Goal: Information Seeking & Learning: Compare options

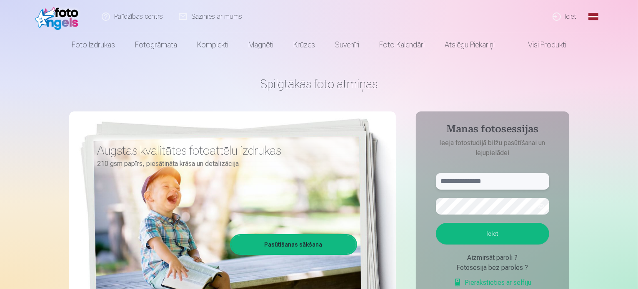
click at [463, 184] on input "text" at bounding box center [492, 181] width 113 height 17
type input "**********"
click at [593, 16] on link "Global" at bounding box center [593, 16] width 17 height 33
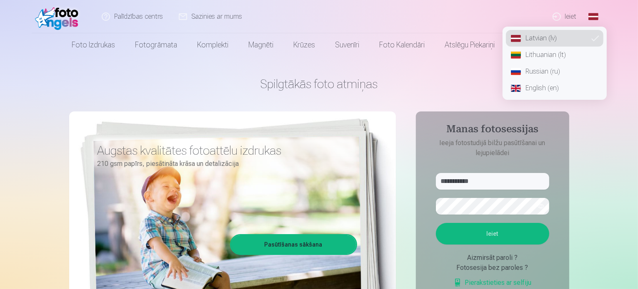
click at [551, 66] on link "Russian (ru)" at bounding box center [554, 71] width 97 height 17
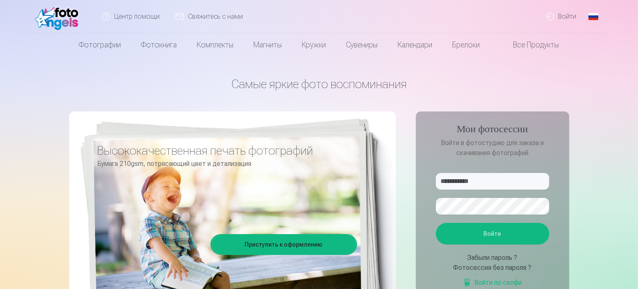
click at [494, 230] on button "Войти" at bounding box center [492, 234] width 113 height 22
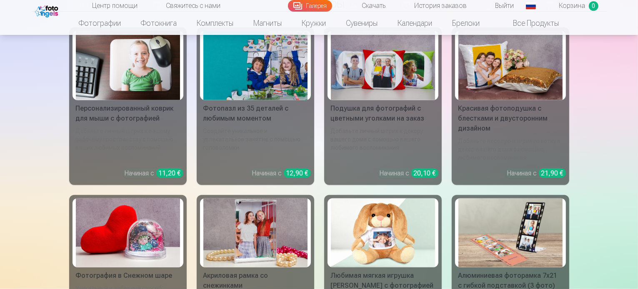
scroll to position [4063, 0]
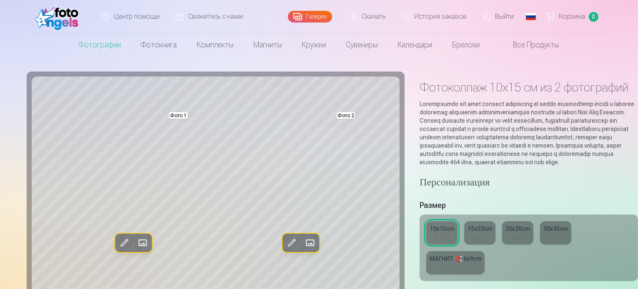
click at [467, 230] on div "15x23cm" at bounding box center [479, 229] width 25 height 8
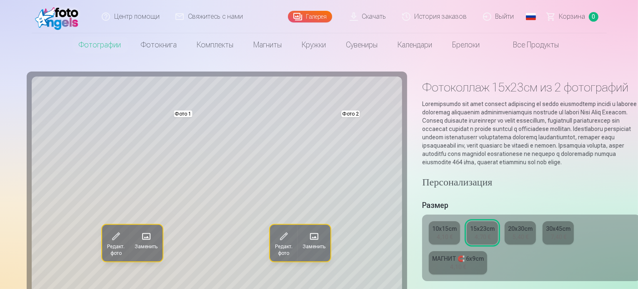
click at [436, 237] on div "4,10 €" at bounding box center [444, 237] width 16 height 8
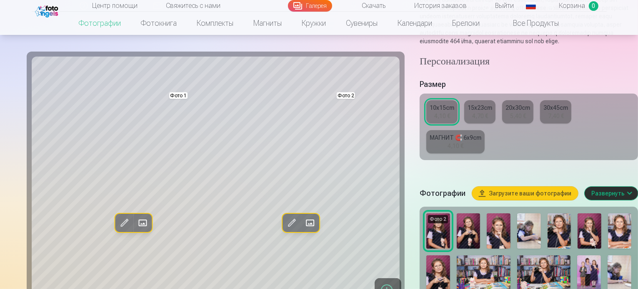
scroll to position [133, 0]
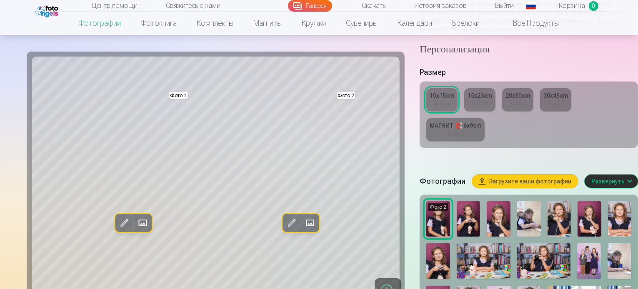
click at [456, 202] on img at bounding box center [468, 219] width 24 height 35
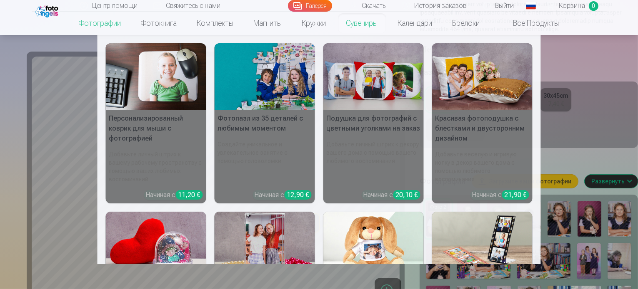
click at [353, 26] on link "Сувениры" at bounding box center [362, 23] width 52 height 23
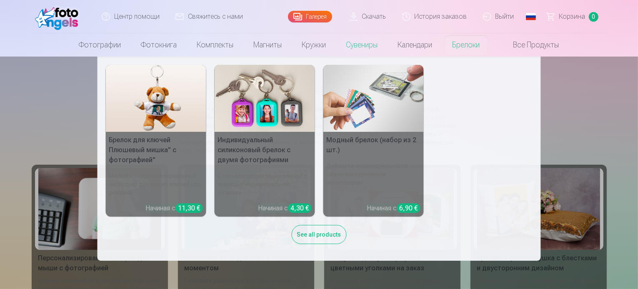
click at [463, 48] on link "Брелоки" at bounding box center [465, 44] width 47 height 23
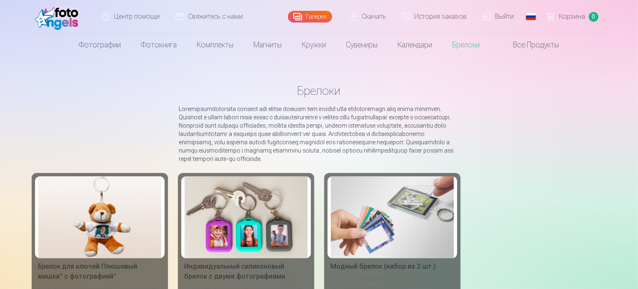
click at [209, 217] on img at bounding box center [245, 218] width 123 height 82
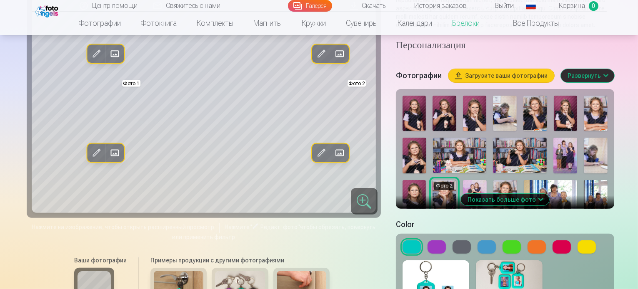
scroll to position [200, 0]
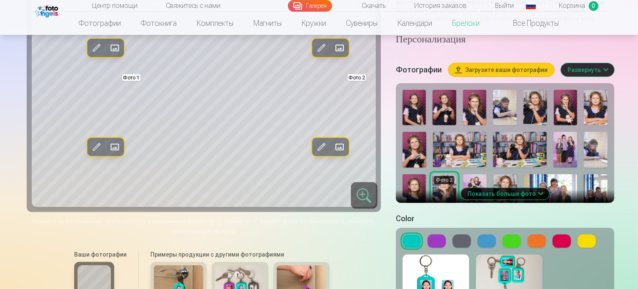
click at [288, 266] on img at bounding box center [302, 282] width 50 height 33
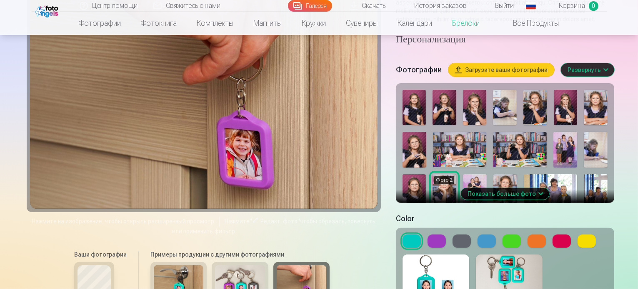
click at [215, 266] on img at bounding box center [240, 282] width 50 height 33
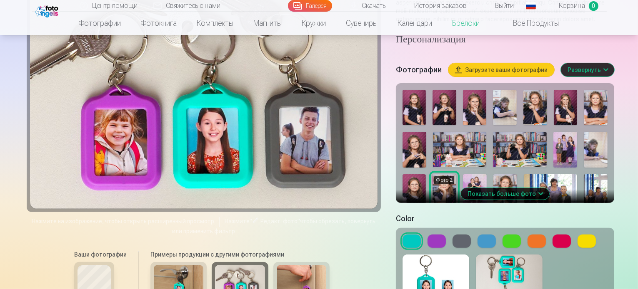
click at [172, 266] on img at bounding box center [179, 282] width 50 height 33
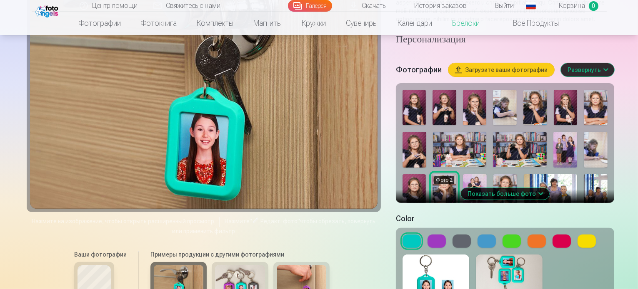
click at [218, 266] on img at bounding box center [240, 282] width 50 height 33
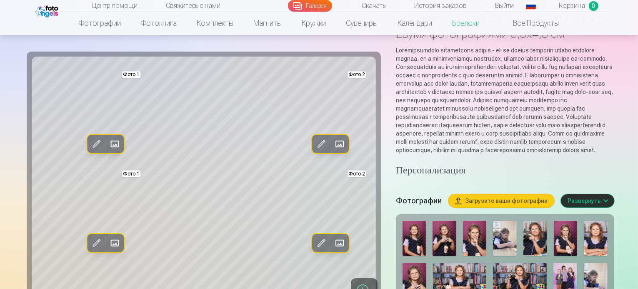
scroll to position [67, 0]
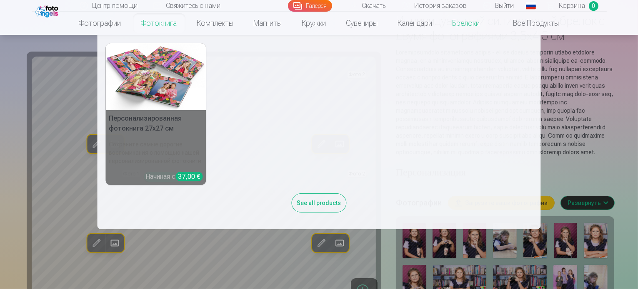
click at [160, 27] on link "Фотокнига" at bounding box center [159, 23] width 56 height 23
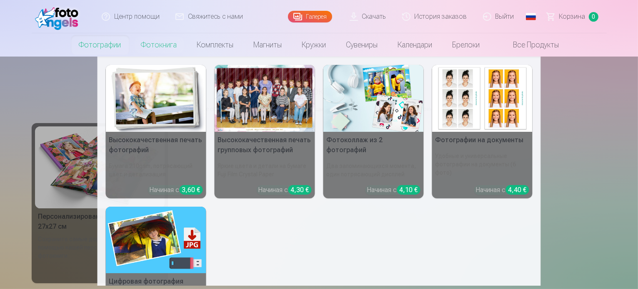
click at [104, 46] on link "Фотографии" at bounding box center [100, 44] width 62 height 23
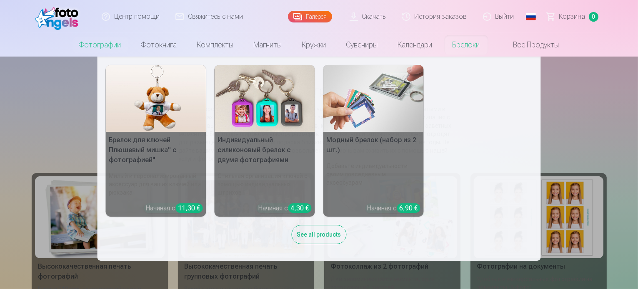
click at [470, 47] on link "Брелоки" at bounding box center [465, 44] width 47 height 23
